Goal: Task Accomplishment & Management: Use online tool/utility

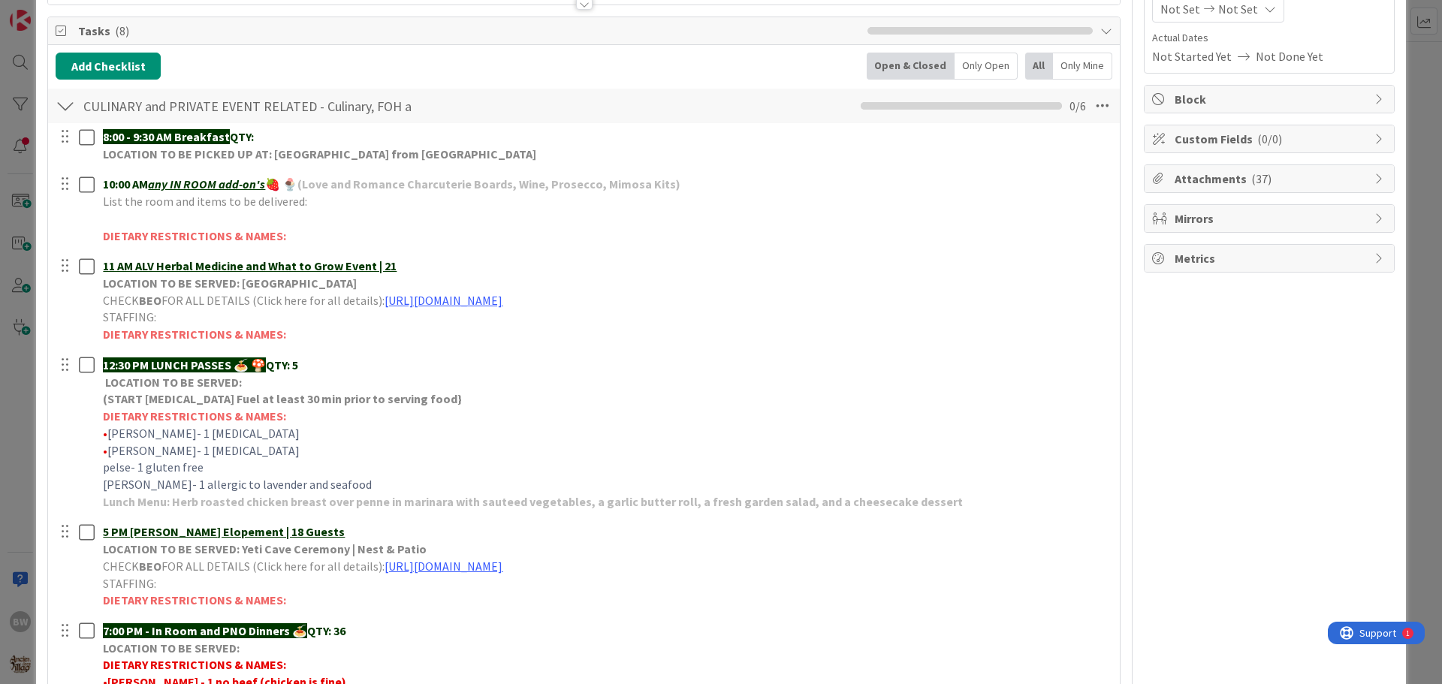
scroll to position [300, 0]
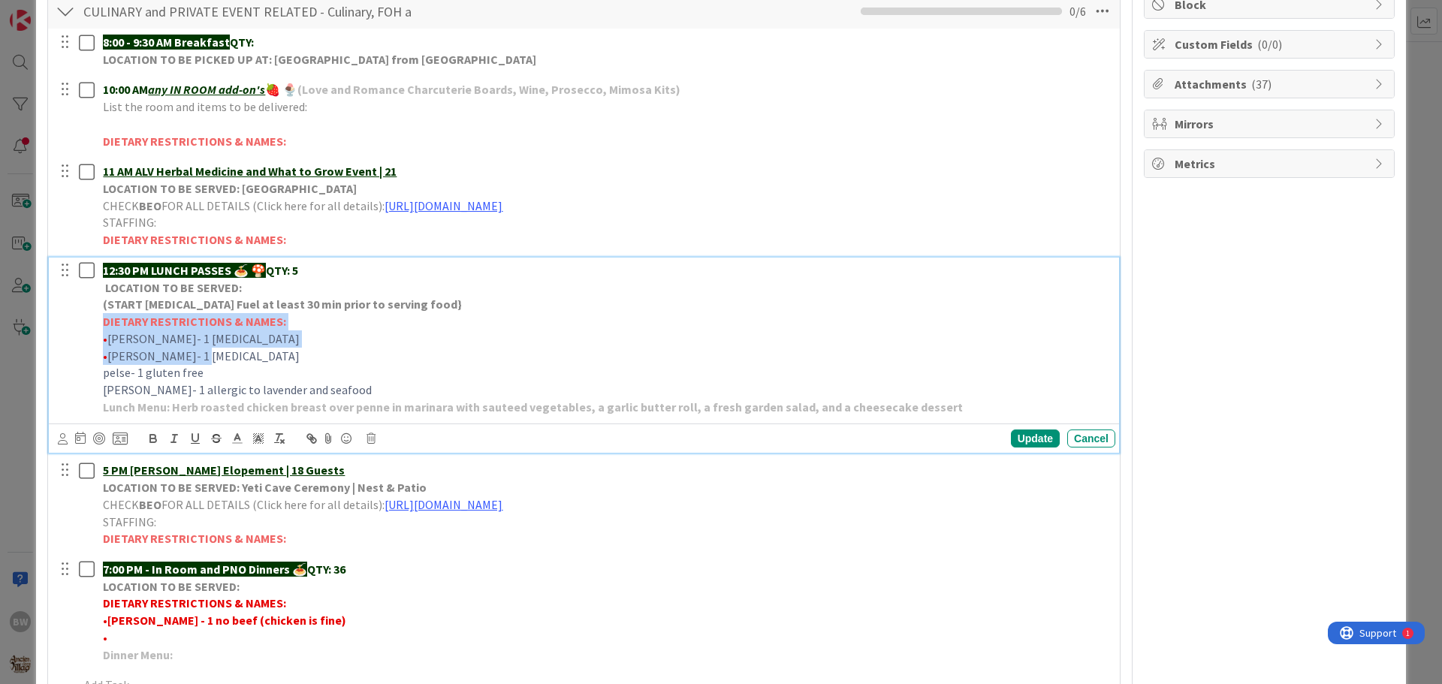
drag, startPoint x: 142, startPoint y: 319, endPoint x: 310, endPoint y: 358, distance: 172.6
click at [310, 358] on div "12:30 PM LUNCH PASSES 🍝 🍄 QTY: 5 LOCATION TO BE SERVED: (START [MEDICAL_DATA] F…" at bounding box center [606, 339] width 1018 height 162
copy div "DIETARY RESTRICTIONS & NAMES: • [PERSON_NAME]- 1 [MEDICAL_DATA] • [PERSON_NAME]…"
click at [1021, 444] on div "Update" at bounding box center [1035, 439] width 49 height 18
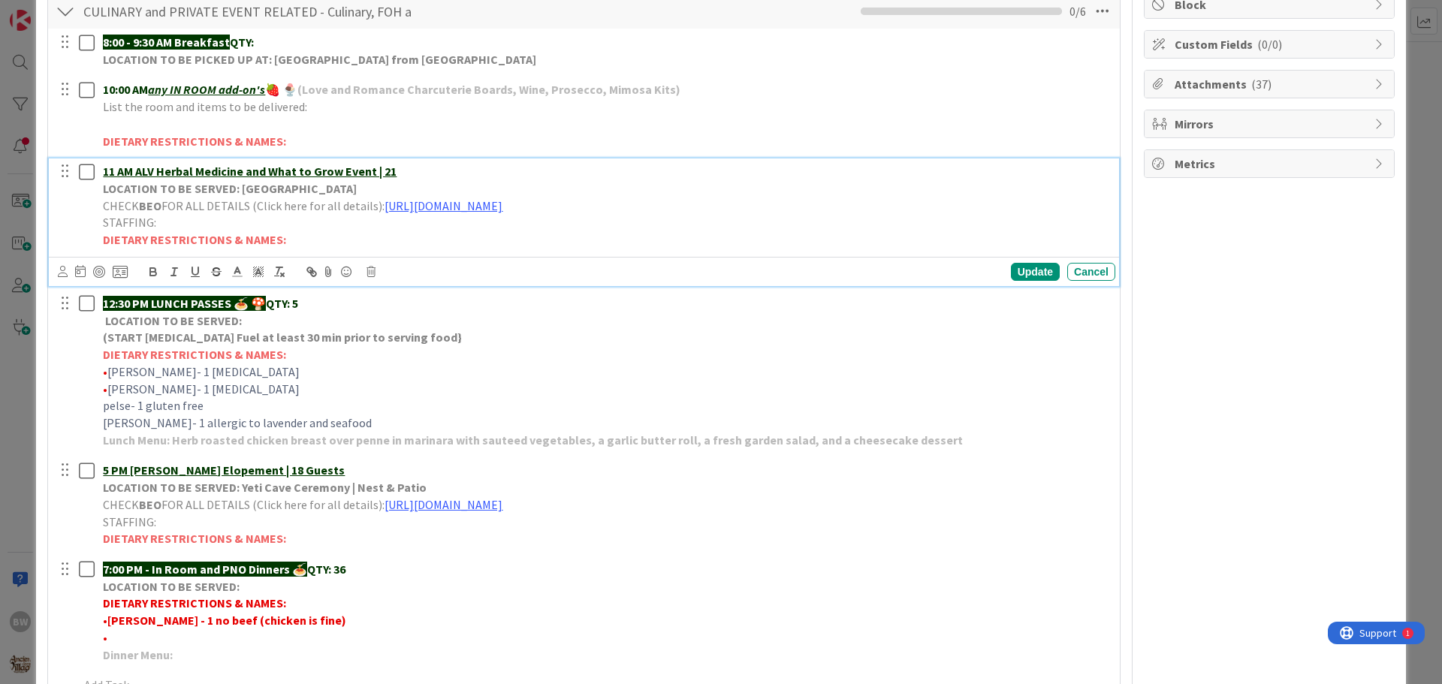
click at [105, 239] on strong "DIETARY RESTRICTIONS & NAMES:" at bounding box center [194, 239] width 183 height 15
click at [104, 237] on strong "DIETARY RESTRICTIONS & NAMES:" at bounding box center [194, 239] width 183 height 15
drag, startPoint x: 104, startPoint y: 237, endPoint x: 292, endPoint y: 241, distance: 188.6
click at [292, 241] on p "DIETARY RESTRICTIONS & NAMES:" at bounding box center [606, 239] width 1006 height 17
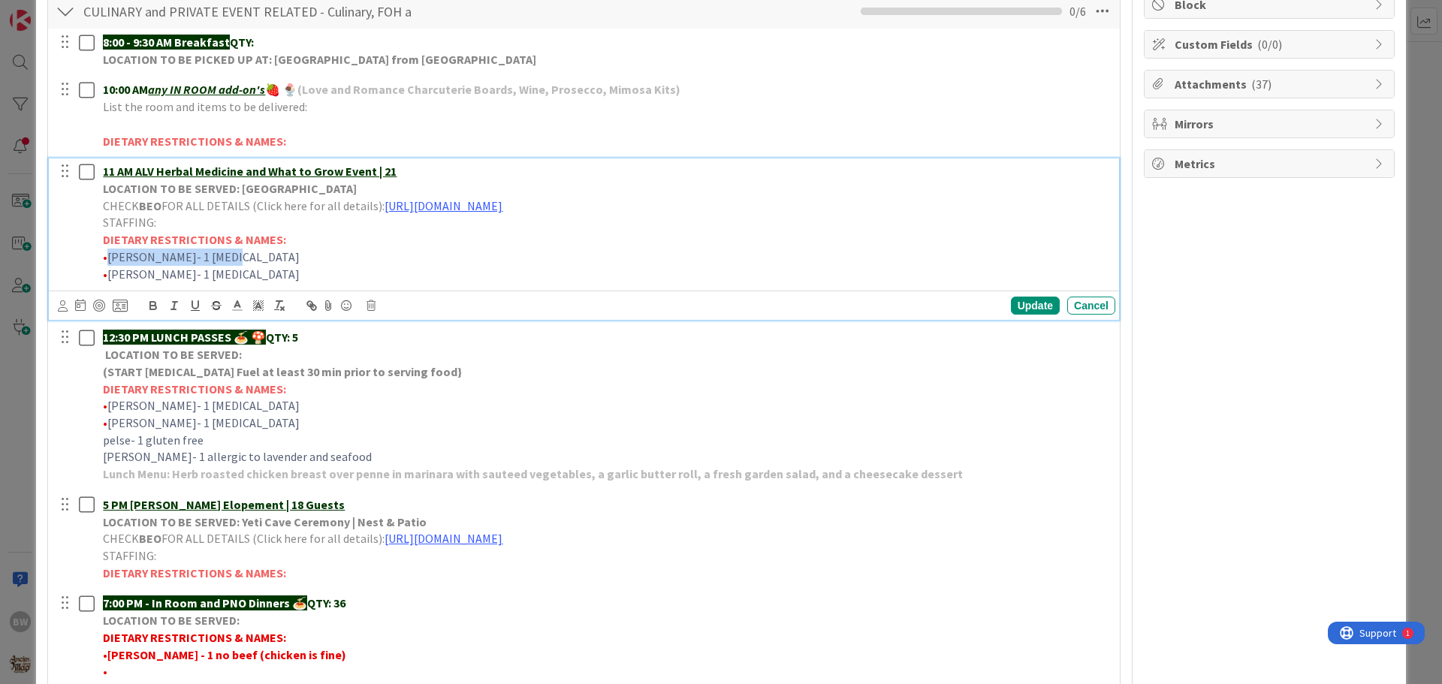
drag, startPoint x: 219, startPoint y: 258, endPoint x: 110, endPoint y: 259, distance: 108.9
click at [110, 259] on p "• [PERSON_NAME]- 1 [MEDICAL_DATA]" at bounding box center [606, 257] width 1006 height 17
drag, startPoint x: 214, startPoint y: 258, endPoint x: 109, endPoint y: 258, distance: 105.2
click at [109, 258] on p "• *2 No [PERSON_NAME]" at bounding box center [606, 257] width 1006 height 17
click at [239, 302] on icon at bounding box center [238, 306] width 14 height 14
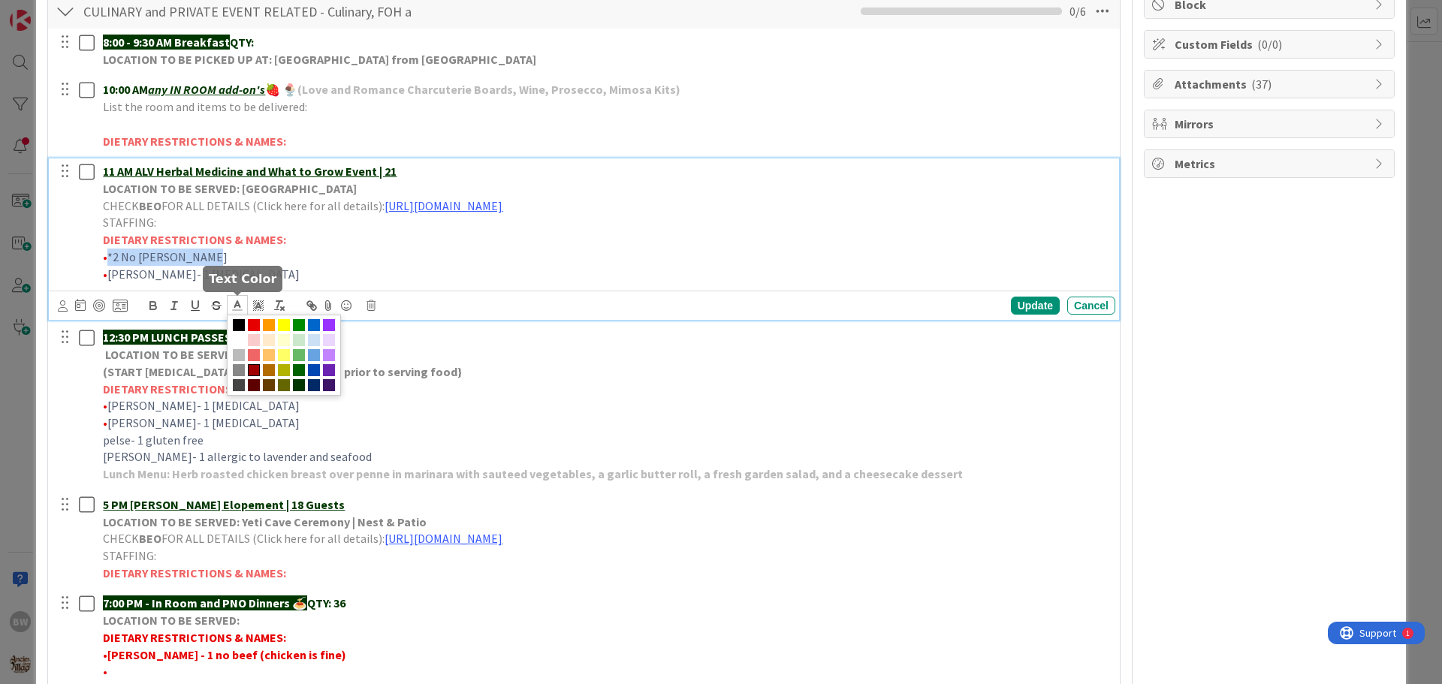
click at [254, 368] on span at bounding box center [254, 370] width 12 height 12
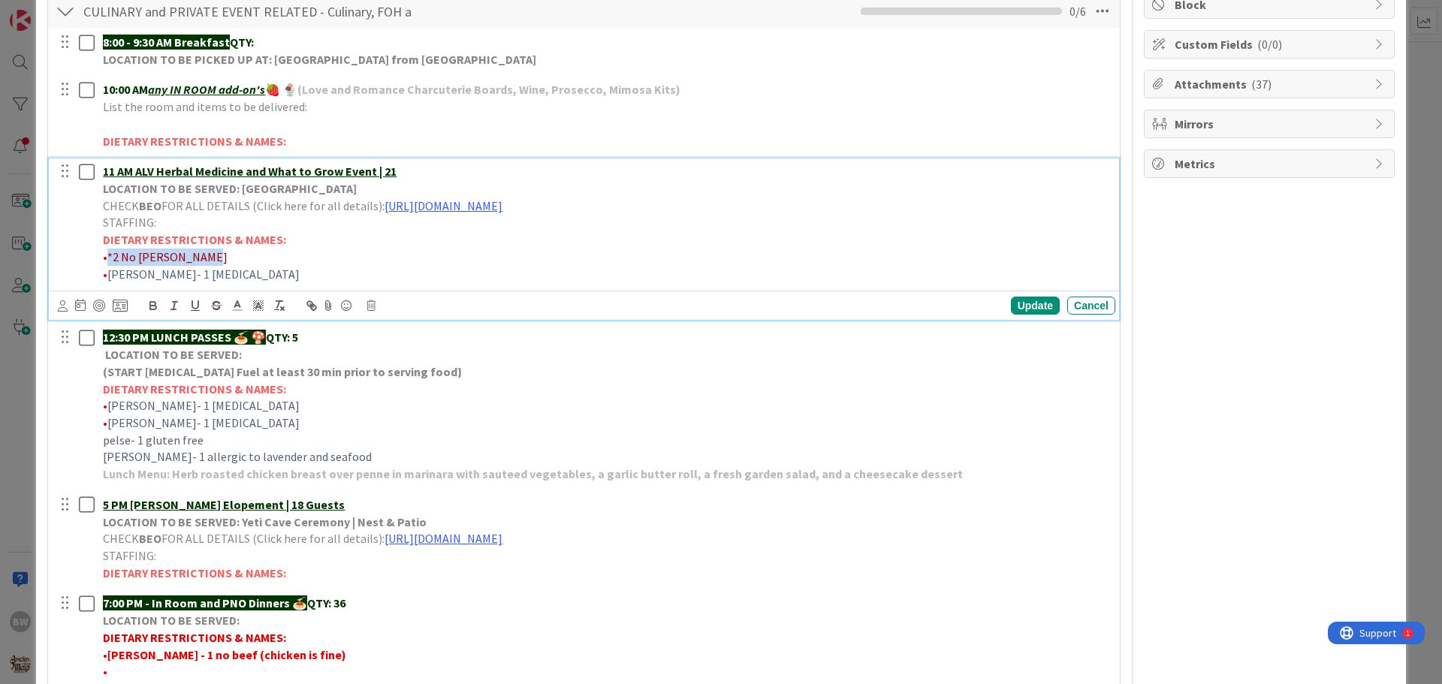
click at [239, 256] on p "• *2 No [PERSON_NAME]" at bounding box center [606, 257] width 1006 height 17
click at [204, 258] on span "*2 No [PERSON_NAME]" at bounding box center [167, 256] width 120 height 15
drag, startPoint x: 206, startPoint y: 253, endPoint x: 111, endPoint y: 256, distance: 94.7
click at [111, 256] on p "• *2 No [PERSON_NAME]" at bounding box center [606, 257] width 1006 height 17
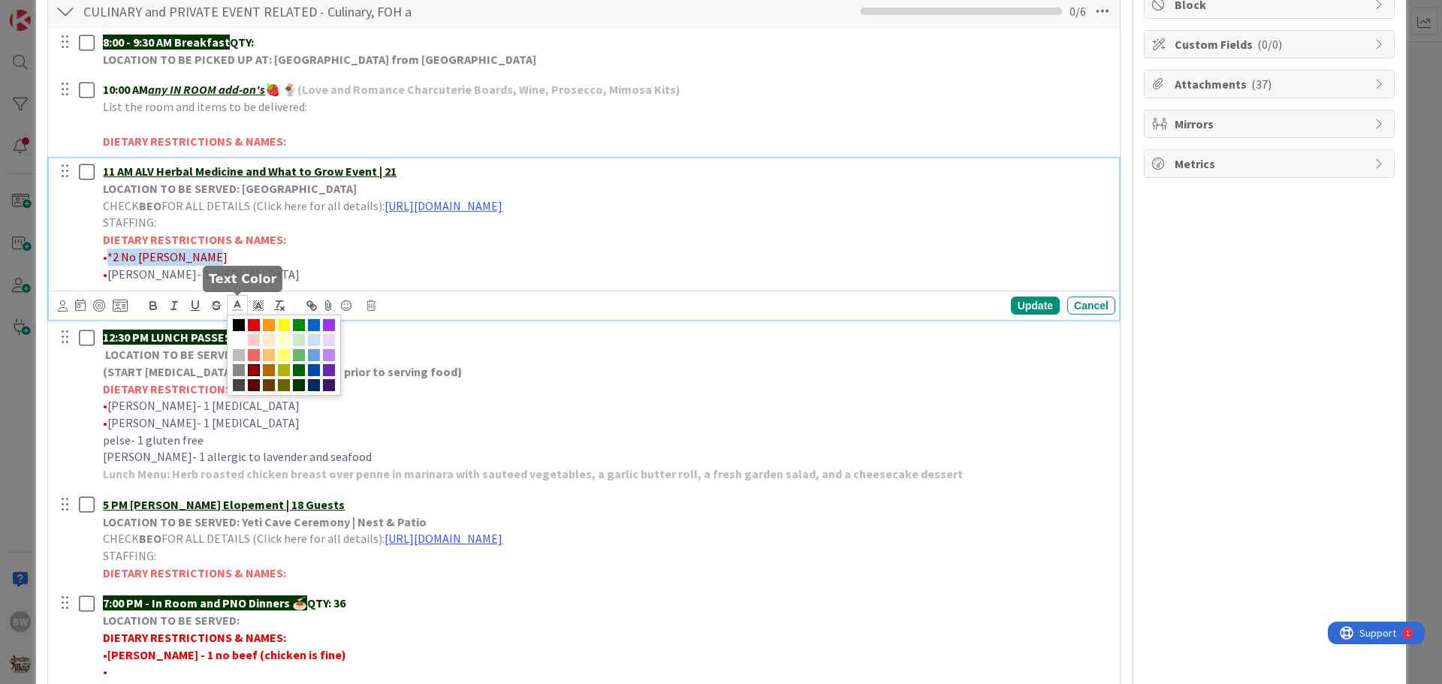
click at [235, 305] on polyline at bounding box center [237, 304] width 5 height 6
click at [254, 325] on span at bounding box center [254, 325] width 12 height 12
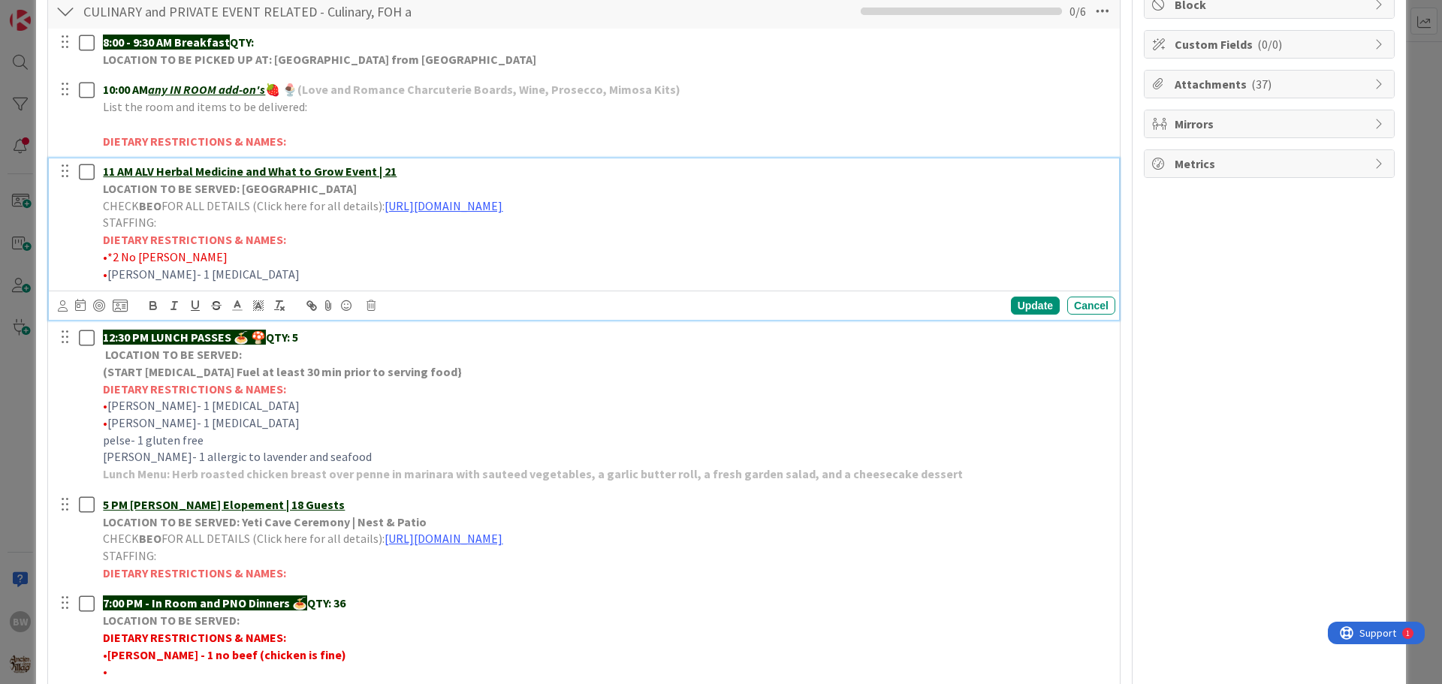
click at [277, 233] on strong "DIETARY RESTRICTIONS & NAMES:" at bounding box center [194, 239] width 183 height 15
drag, startPoint x: 107, startPoint y: 252, endPoint x: 157, endPoint y: 255, distance: 50.4
click at [157, 255] on p "• *2 No [PERSON_NAME]" at bounding box center [606, 257] width 1006 height 17
click at [155, 304] on icon "button" at bounding box center [152, 304] width 5 height 4
click at [346, 272] on p "• [PERSON_NAME]- 1 [MEDICAL_DATA]" at bounding box center [606, 274] width 1006 height 17
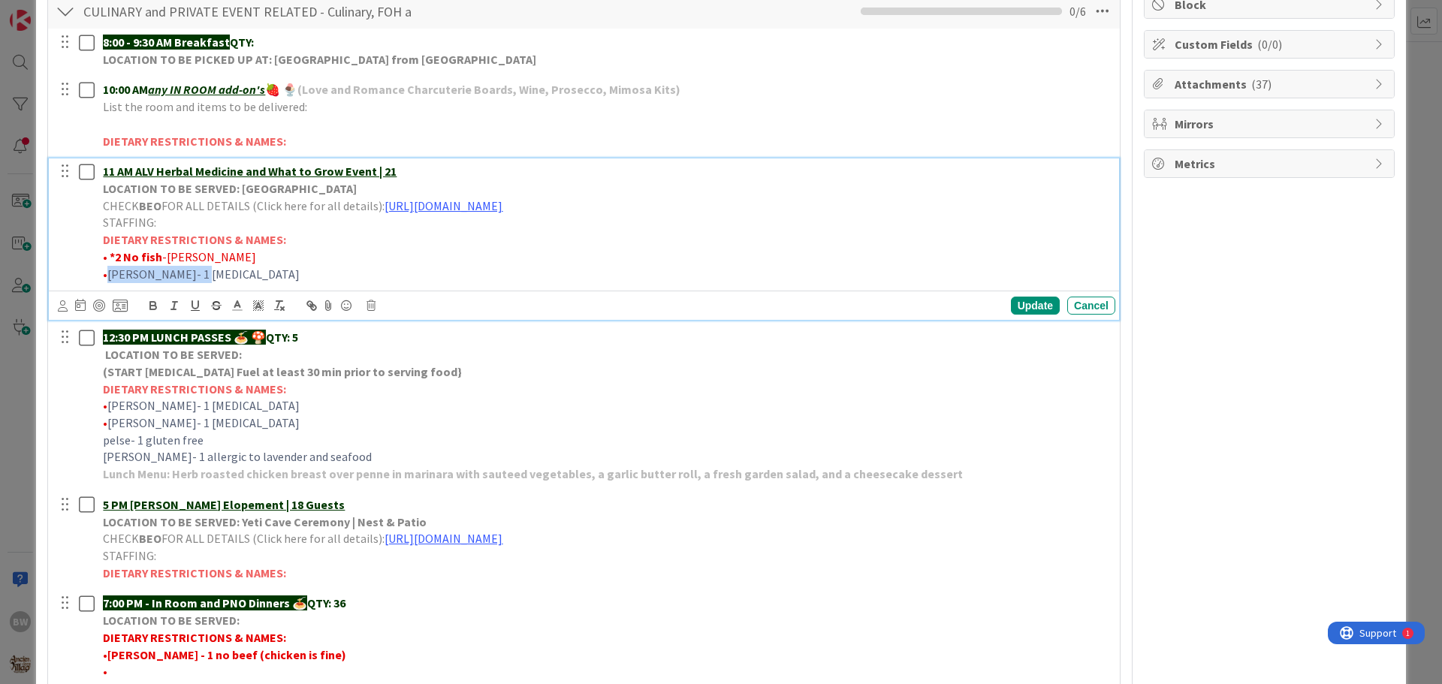
drag, startPoint x: 189, startPoint y: 275, endPoint x: 110, endPoint y: 280, distance: 78.3
click at [110, 280] on p "• [PERSON_NAME]- 1 [MEDICAL_DATA]" at bounding box center [606, 274] width 1006 height 17
drag, startPoint x: 174, startPoint y: 272, endPoint x: 107, endPoint y: 270, distance: 66.1
click at [107, 270] on span "•*1 Gluten free -PELSE" at bounding box center [161, 274] width 116 height 15
click at [155, 301] on icon "button" at bounding box center [153, 306] width 14 height 14
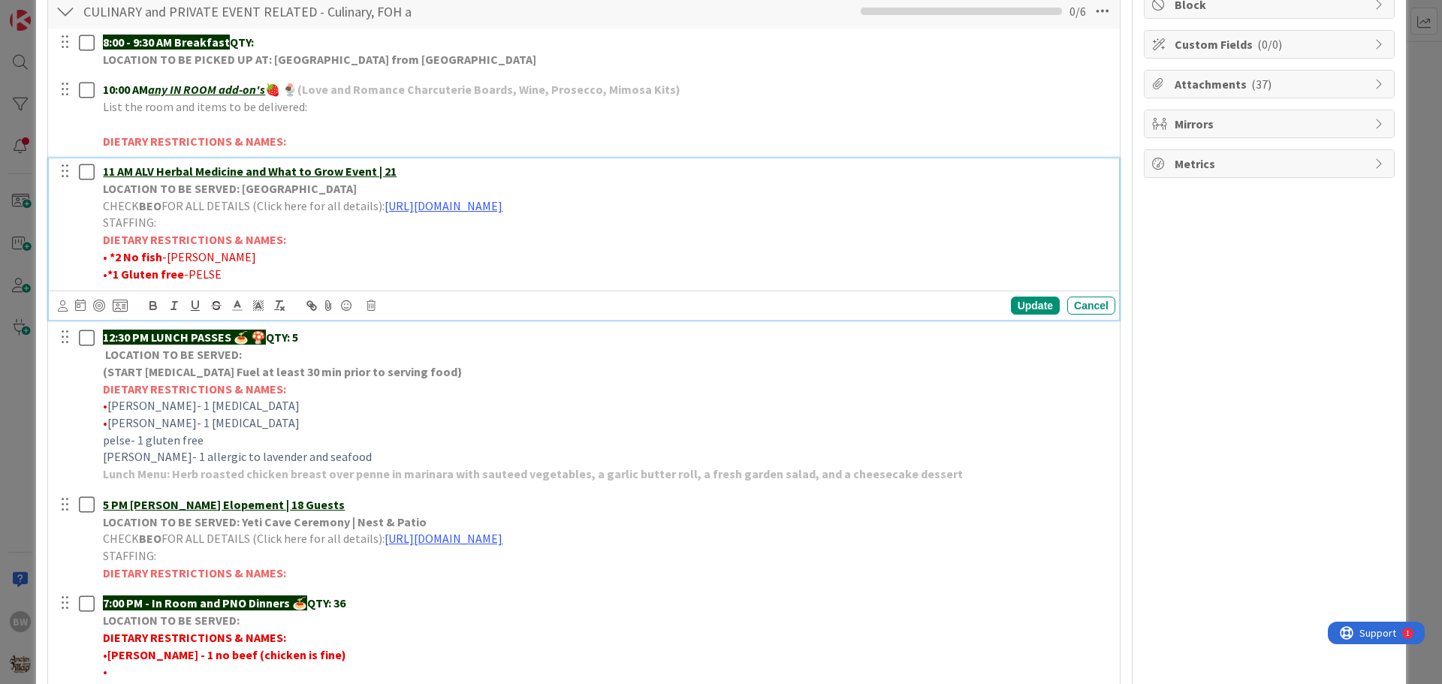
click at [288, 259] on p "• *2 No [PERSON_NAME]" at bounding box center [606, 257] width 1006 height 17
click at [110, 252] on strong "*2 No fish" at bounding box center [136, 256] width 53 height 15
click at [1021, 312] on div "Update" at bounding box center [1035, 306] width 49 height 18
drag, startPoint x: 104, startPoint y: 236, endPoint x: 289, endPoint y: 243, distance: 185.6
click at [289, 243] on p "DIETARY RESTRICTIONS & NAMES:" at bounding box center [606, 239] width 1006 height 17
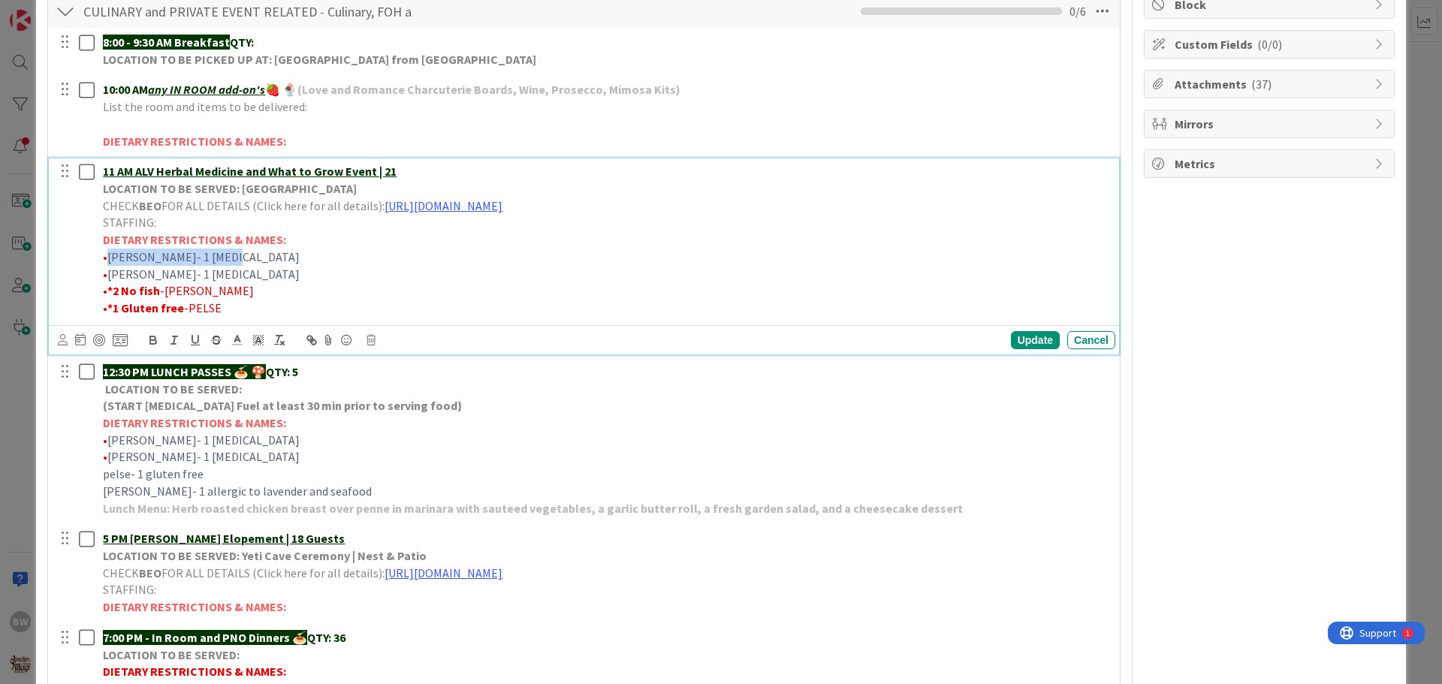
drag, startPoint x: 212, startPoint y: 259, endPoint x: 107, endPoint y: 260, distance: 105.2
click at [107, 260] on p "• [PERSON_NAME]- 1 [MEDICAL_DATA]" at bounding box center [606, 257] width 1006 height 17
drag, startPoint x: 245, startPoint y: 254, endPoint x: 106, endPoint y: 249, distance: 139.0
click at [106, 249] on span "•*1 Lavender/seafood allergy -[PERSON_NAME]" at bounding box center [225, 256] width 244 height 15
click at [149, 336] on icon "button" at bounding box center [153, 340] width 14 height 14
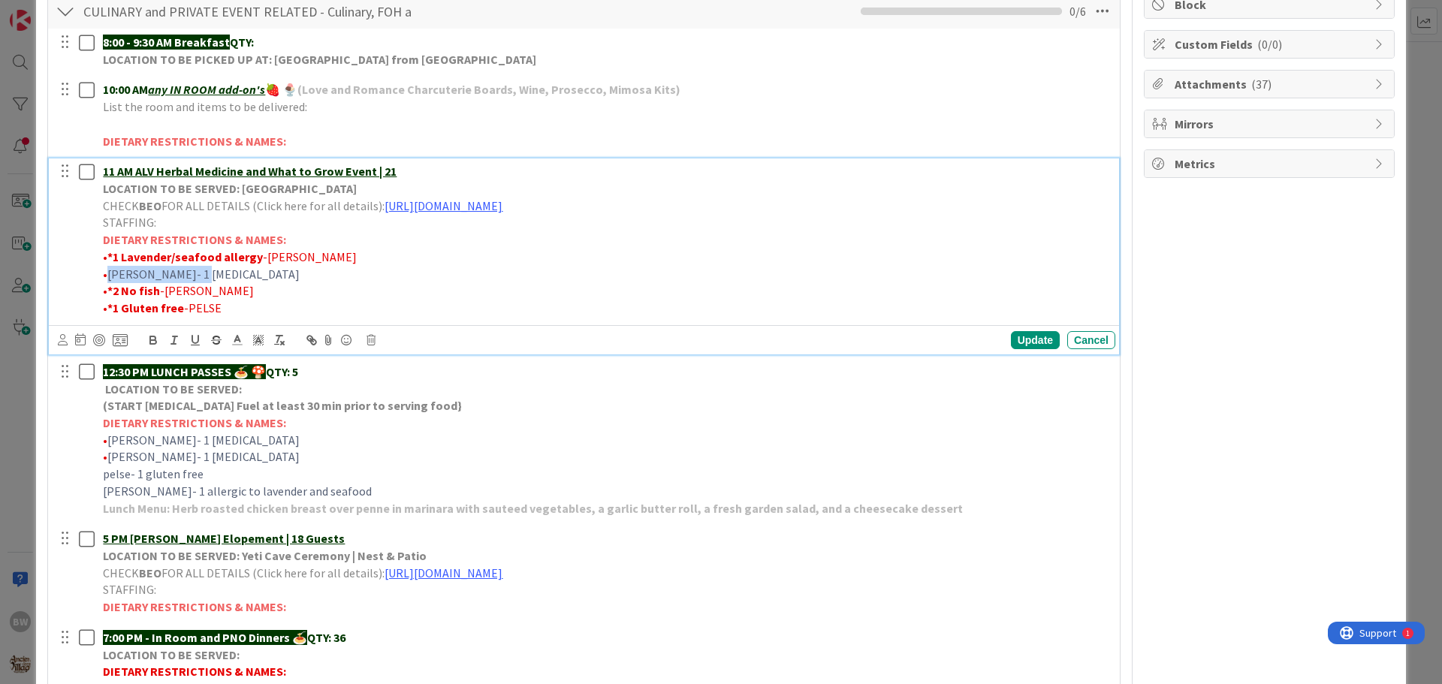
drag, startPoint x: 192, startPoint y: 275, endPoint x: 107, endPoint y: 276, distance: 85.6
click at [107, 276] on p "• [PERSON_NAME]- 1 [MEDICAL_DATA]" at bounding box center [606, 274] width 1006 height 17
drag, startPoint x: 218, startPoint y: 311, endPoint x: 108, endPoint y: 303, distance: 109.9
click at [108, 303] on p "• *1 Gluten free -PELSE" at bounding box center [606, 308] width 1006 height 17
click at [105, 273] on span "•" at bounding box center [105, 274] width 5 height 15
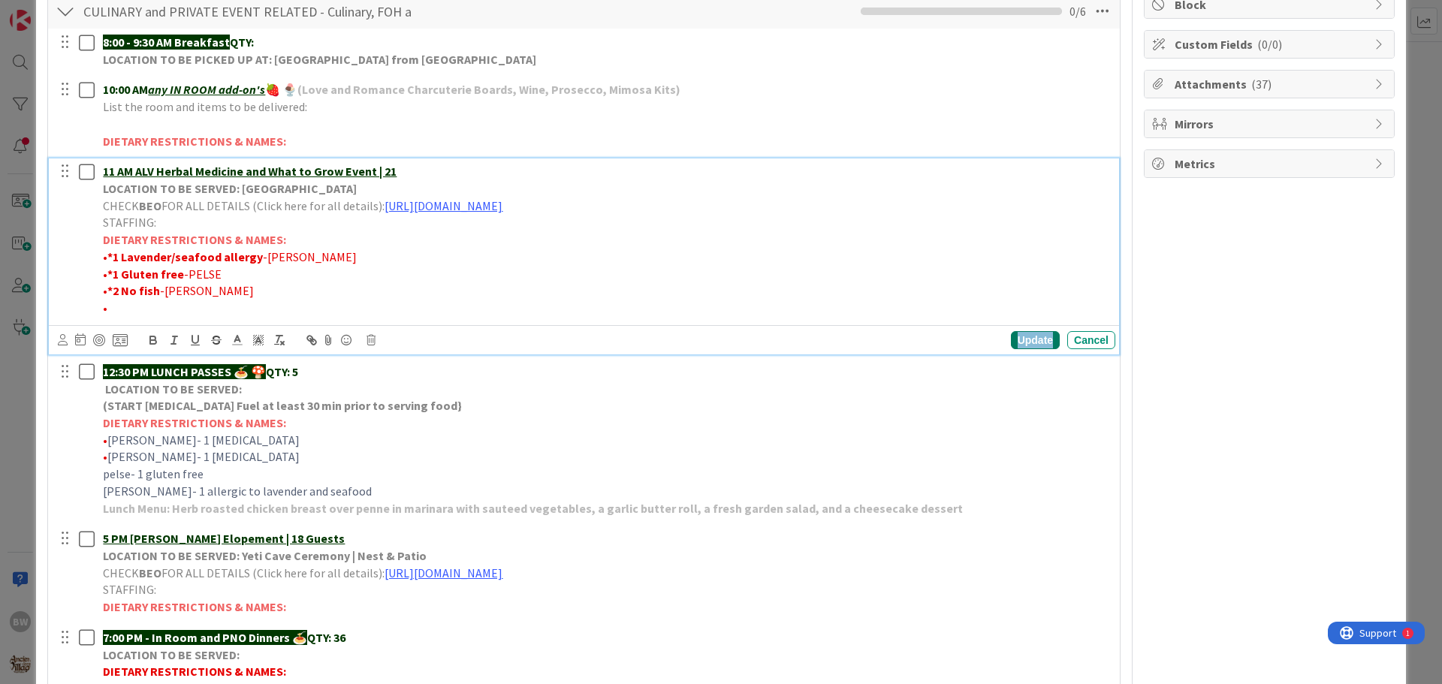
click at [1019, 343] on div "Update" at bounding box center [1035, 340] width 49 height 18
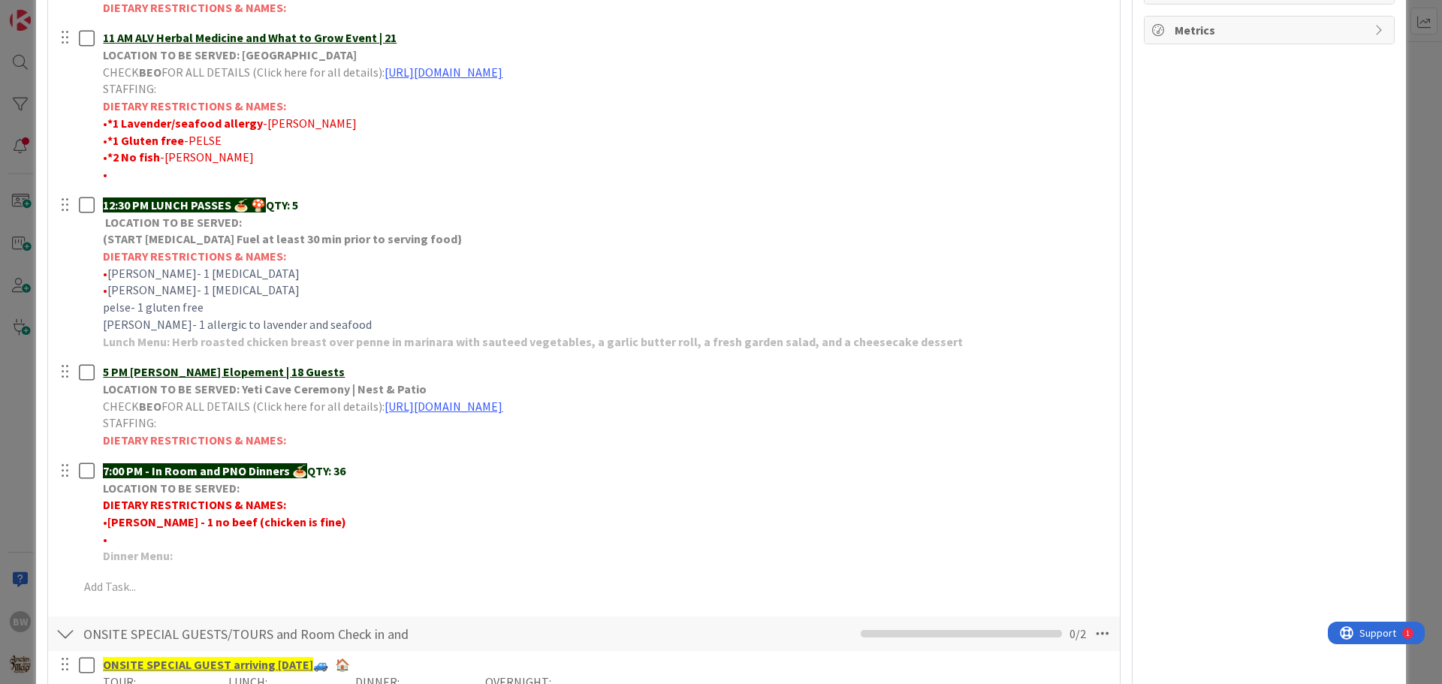
scroll to position [451, 0]
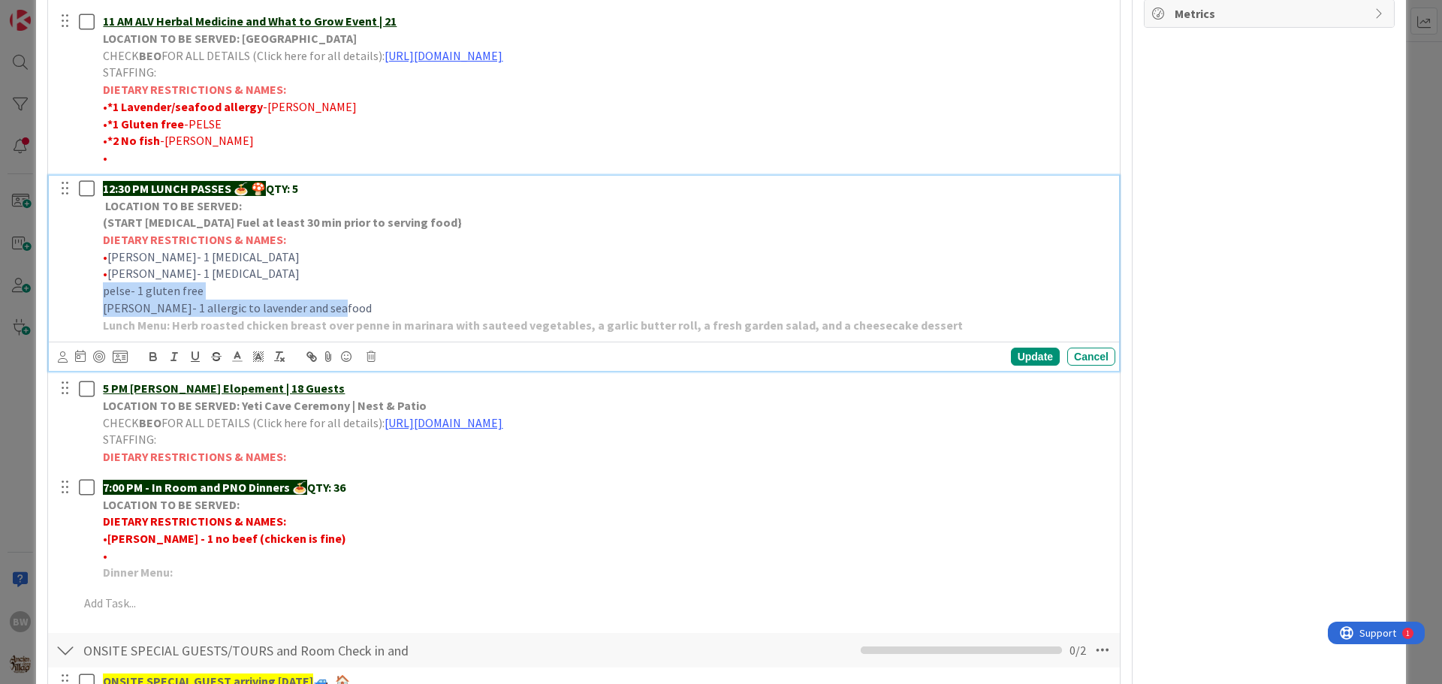
drag, startPoint x: 341, startPoint y: 306, endPoint x: 85, endPoint y: 287, distance: 256.9
click at [85, 287] on div "12:30 PM LUNCH PASSES 🍝 🍄 QTY: 5 LOCATION TO BE SERVED: (START [MEDICAL_DATA] F…" at bounding box center [585, 257] width 1061 height 162
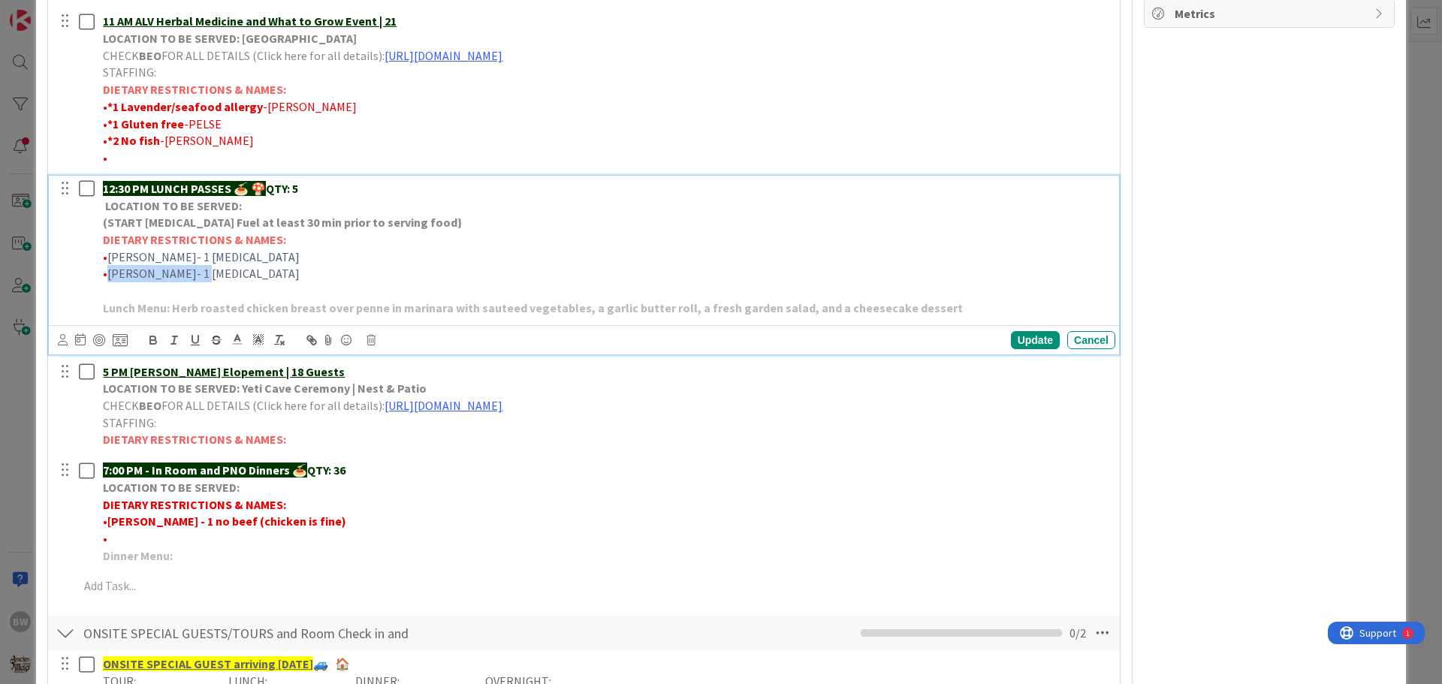
drag, startPoint x: 215, startPoint y: 269, endPoint x: 110, endPoint y: 274, distance: 105.3
click at [110, 274] on p "• [PERSON_NAME]- 1 [MEDICAL_DATA]" at bounding box center [606, 273] width 1006 height 17
drag, startPoint x: 220, startPoint y: 259, endPoint x: 110, endPoint y: 253, distance: 109.8
click at [110, 253] on p "• [PERSON_NAME]- 1 [MEDICAL_DATA]" at bounding box center [606, 257] width 1006 height 17
click at [1016, 341] on div "Update" at bounding box center [1035, 340] width 49 height 18
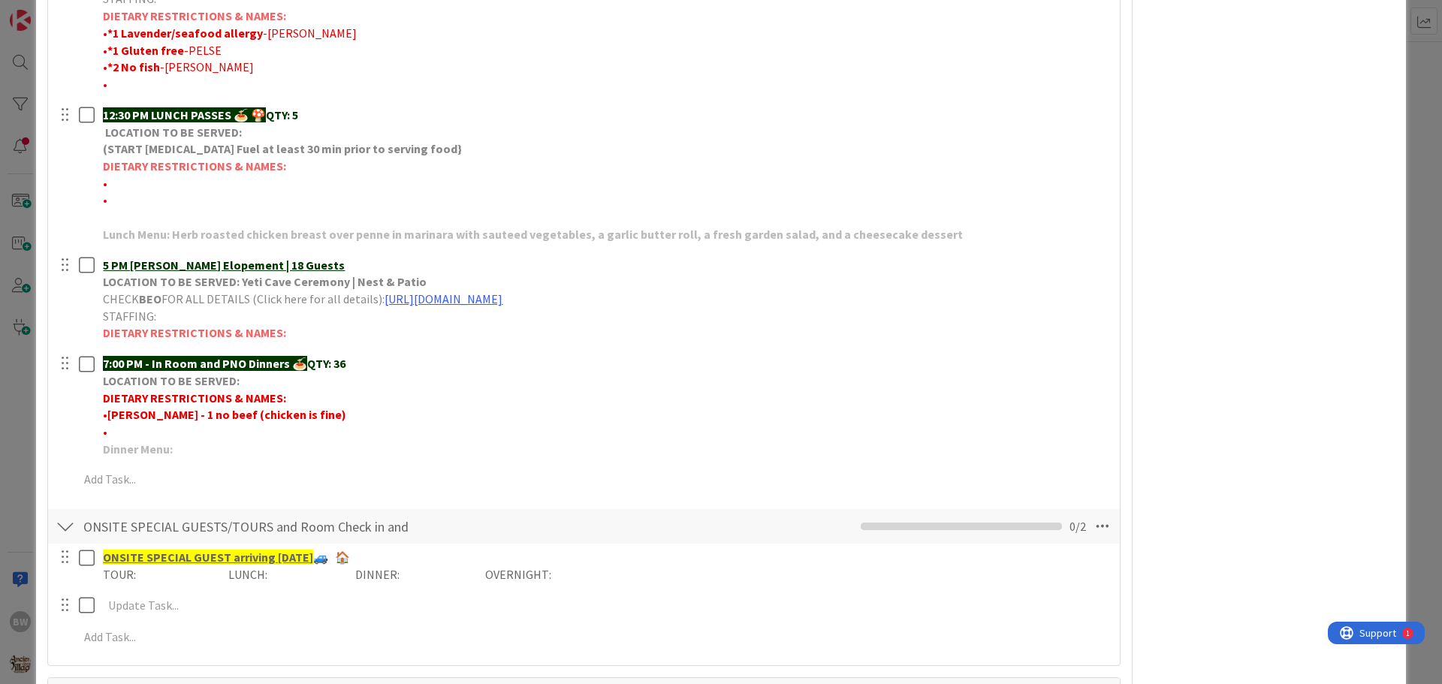
scroll to position [526, 0]
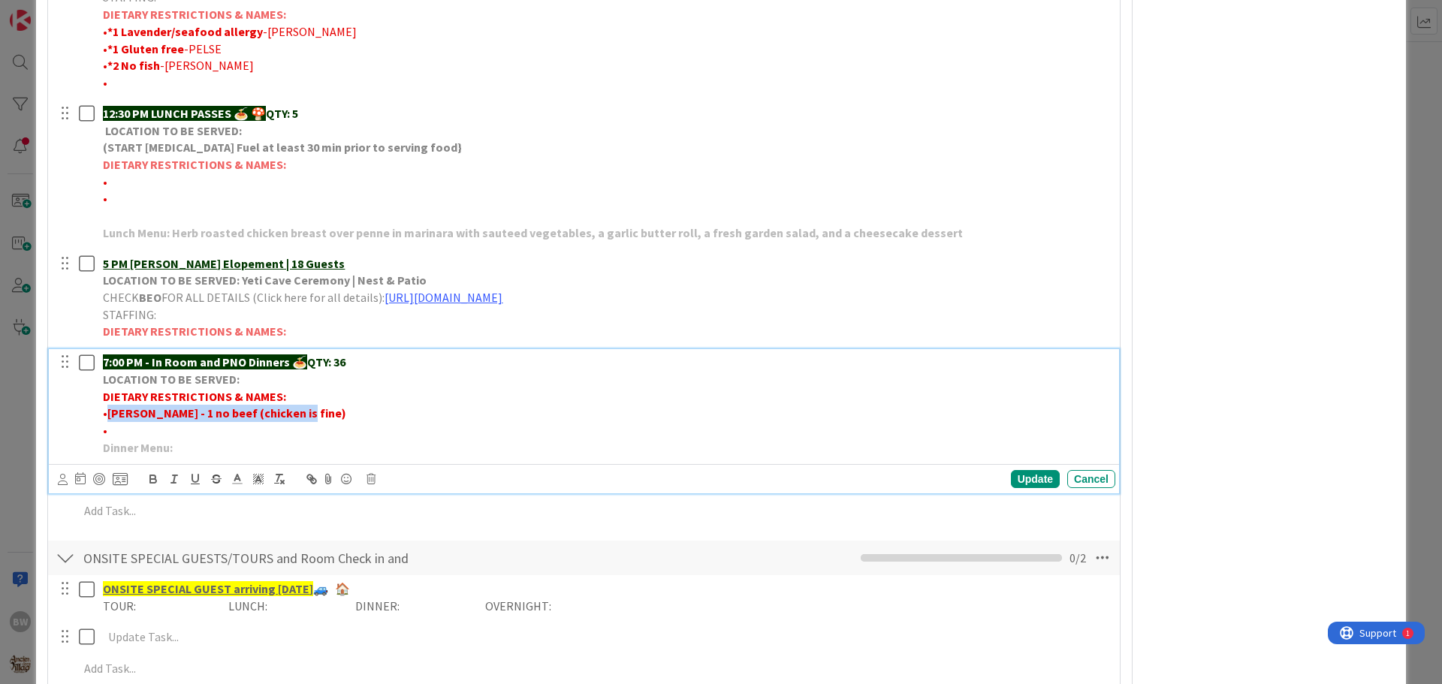
drag, startPoint x: 297, startPoint y: 416, endPoint x: 105, endPoint y: 413, distance: 192.3
click at [105, 413] on p "• [PERSON_NAME] - 1 no beef (chicken is fine)" at bounding box center [606, 413] width 1006 height 17
drag, startPoint x: 282, startPoint y: 395, endPoint x: 101, endPoint y: 399, distance: 181.1
click at [101, 399] on div "7:00 PM - In Room and PNO Dinners 🍝 QTY: 36 LOCATION TO BE SERVED: DIETARY REST…" at bounding box center [606, 404] width 1018 height 111
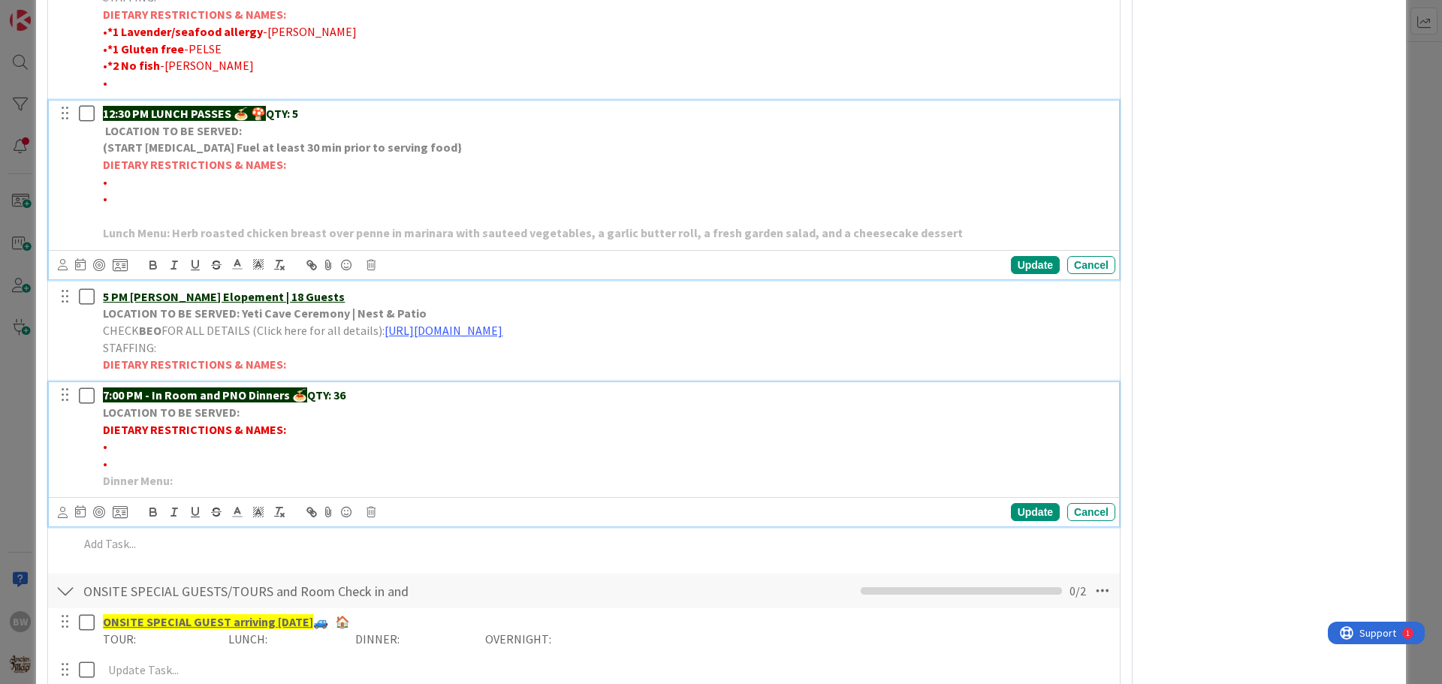
scroll to position [559, 0]
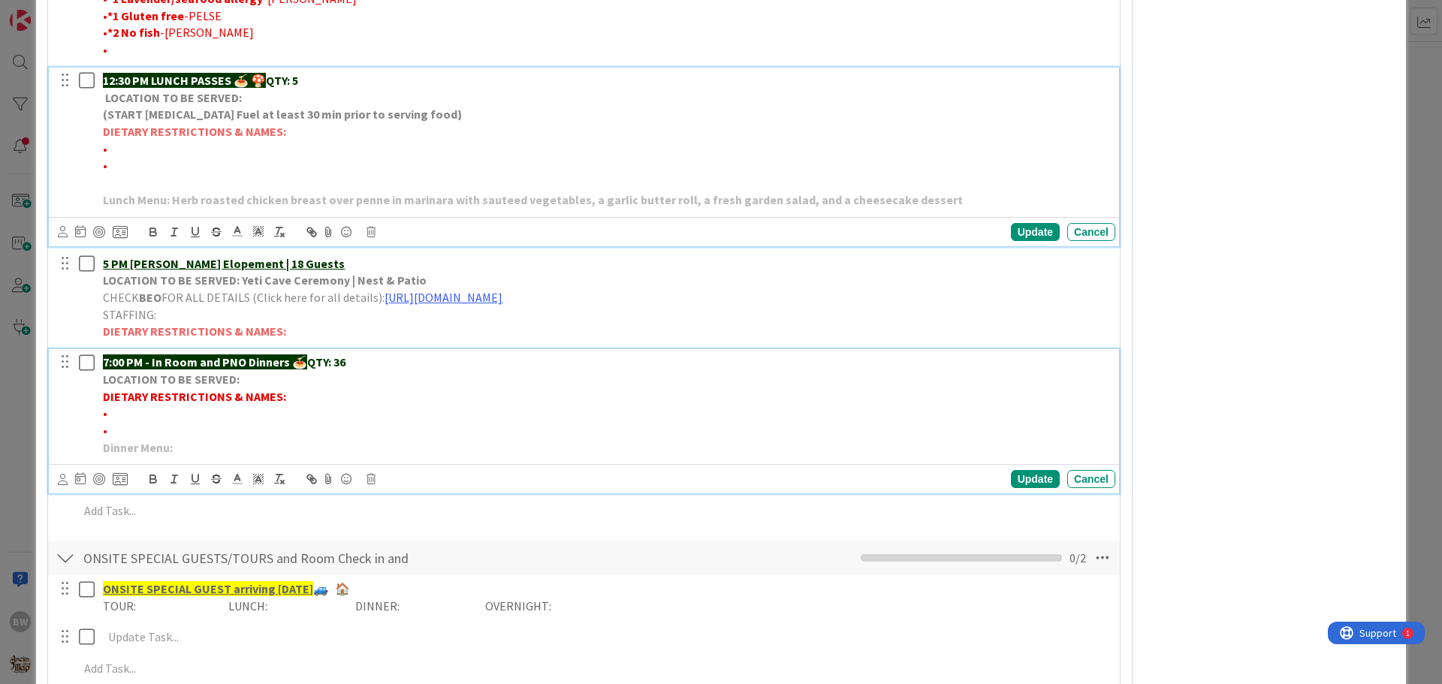
drag, startPoint x: 283, startPoint y: 163, endPoint x: 282, endPoint y: 134, distance: 29.3
click at [267, 163] on div "12:30 PM LUNCH PASSES 🍝 🍄 QTY: 5 LOCATION TO BE SERVED: (START [MEDICAL_DATA] F…" at bounding box center [606, 141] width 1018 height 146
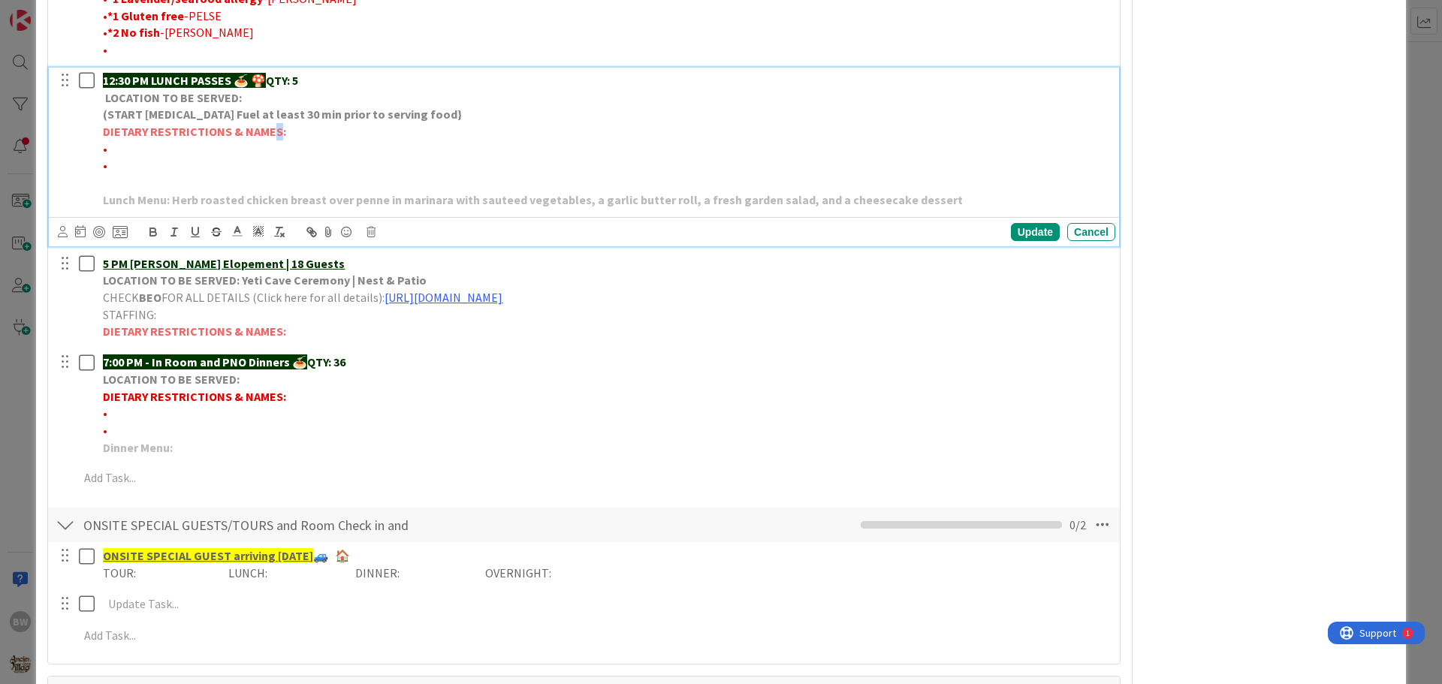
click at [273, 129] on strong "DIETARY RESTRICTIONS & NAMES:" at bounding box center [194, 131] width 183 height 15
click at [279, 128] on strong "DIETARY RESTRICTIONS & NAMES:" at bounding box center [194, 131] width 183 height 15
drag, startPoint x: 283, startPoint y: 131, endPoint x: 107, endPoint y: 129, distance: 176.5
click at [107, 129] on p "DIETARY RESTRICTIONS & NAMES:" at bounding box center [606, 131] width 1006 height 17
copy strong "DIETARY RESTRICTIONS & NAMES:"
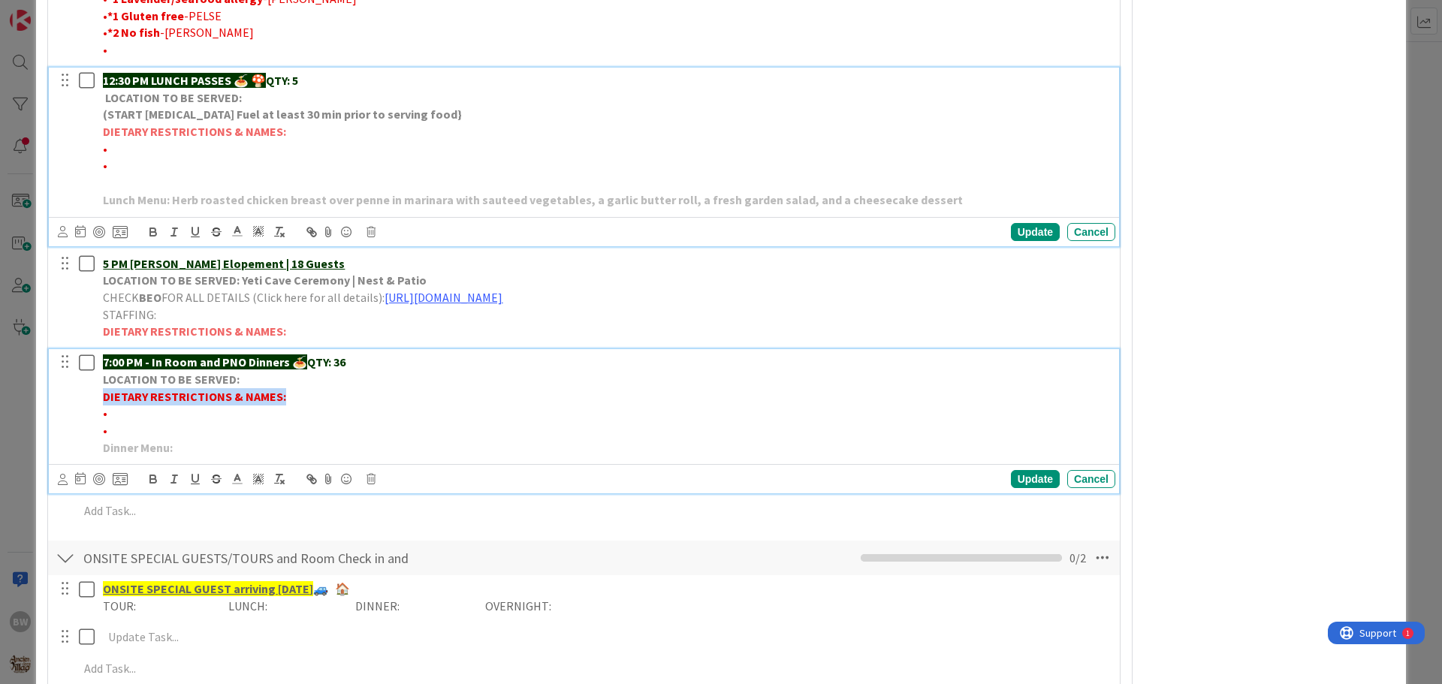
drag, startPoint x: 280, startPoint y: 397, endPoint x: 100, endPoint y: 392, distance: 180.3
click at [100, 392] on div "7:00 PM - In Room and PNO Dinners 🍝 QTY: 36 LOCATION TO BE SERVED: DIETARY REST…" at bounding box center [606, 404] width 1018 height 111
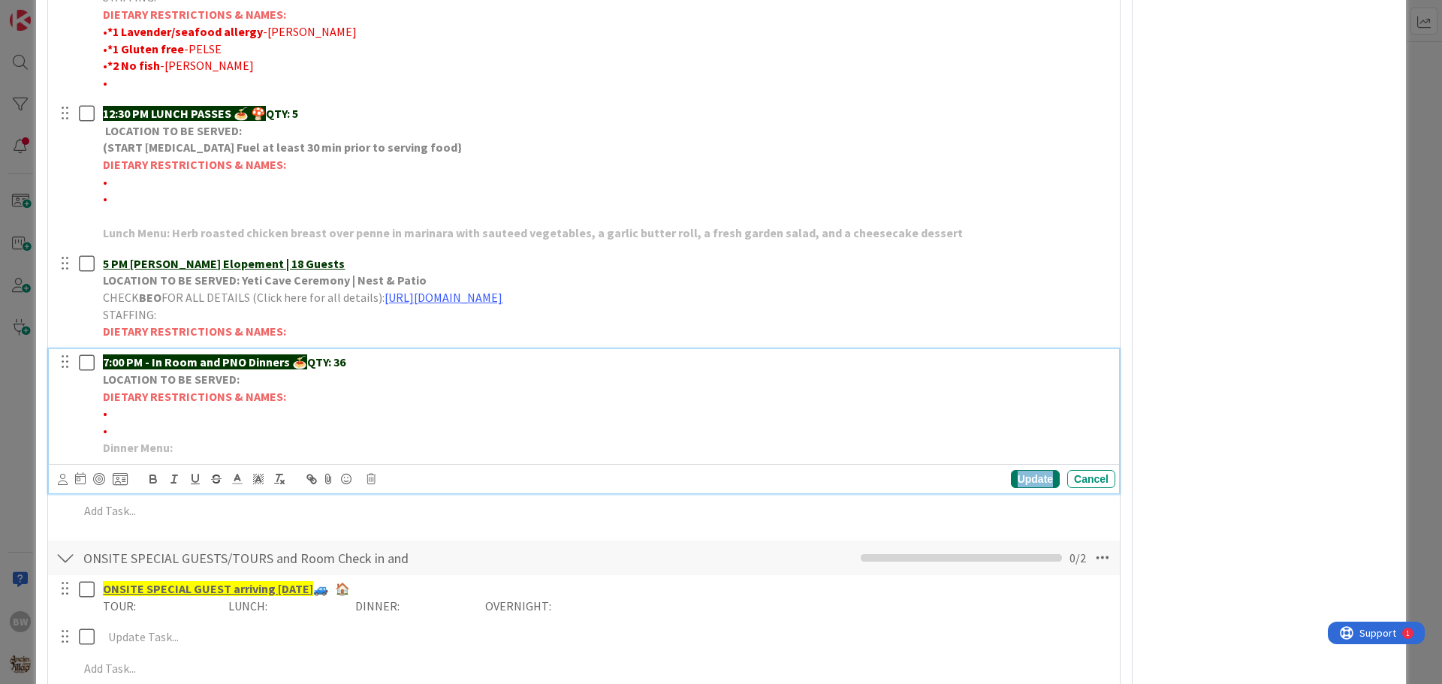
click at [1013, 475] on div "Update" at bounding box center [1035, 479] width 49 height 18
